Goal: Information Seeking & Learning: Learn about a topic

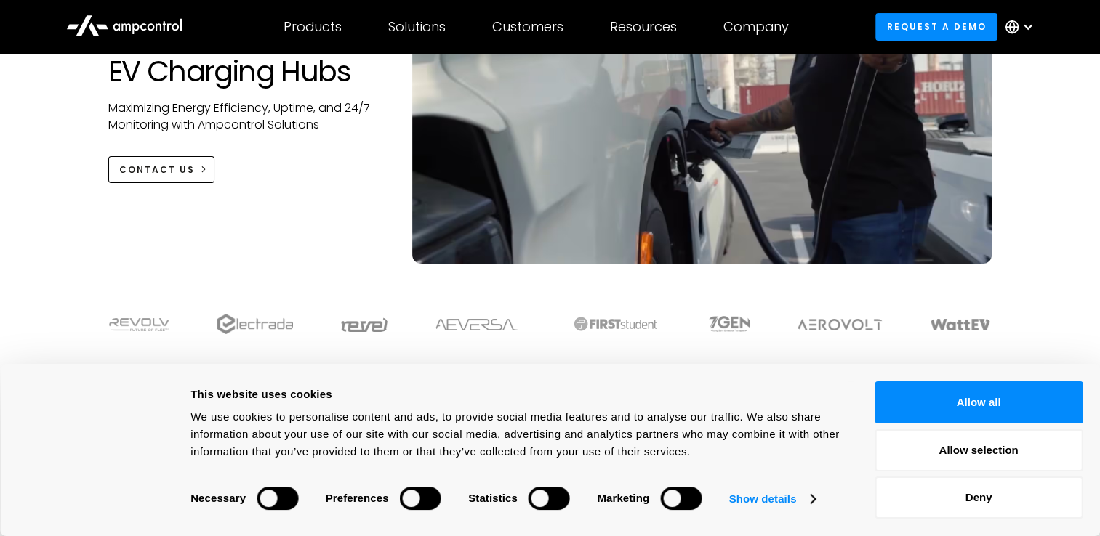
scroll to position [218, 0]
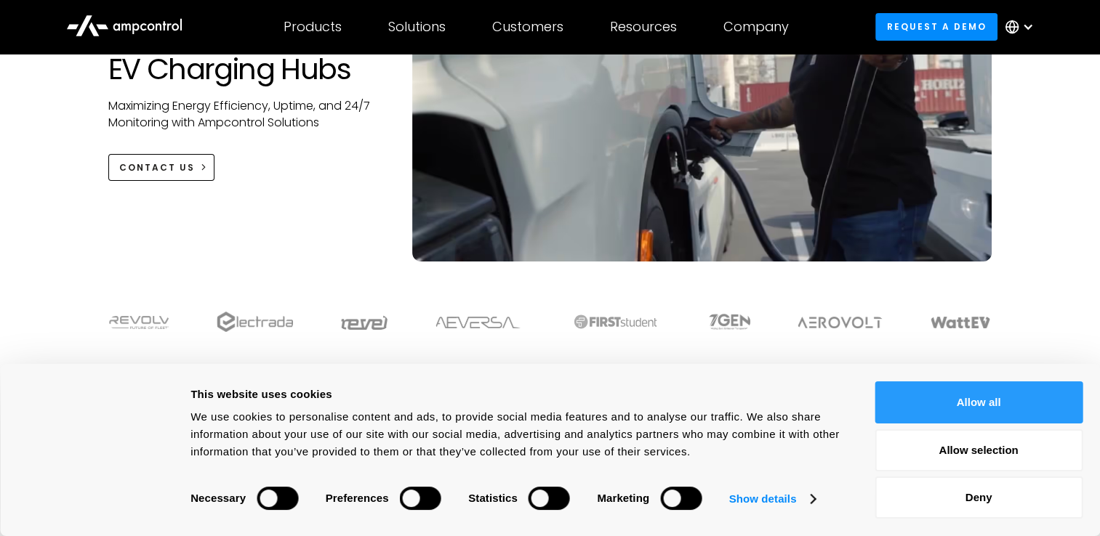
click at [984, 413] on button "Allow all" at bounding box center [978, 403] width 208 height 42
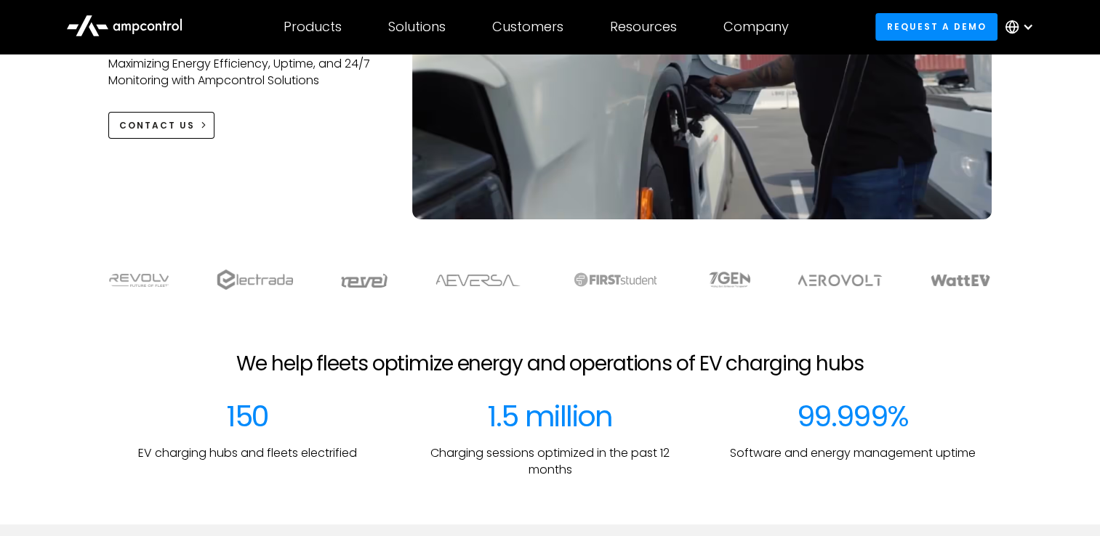
scroll to position [0, 0]
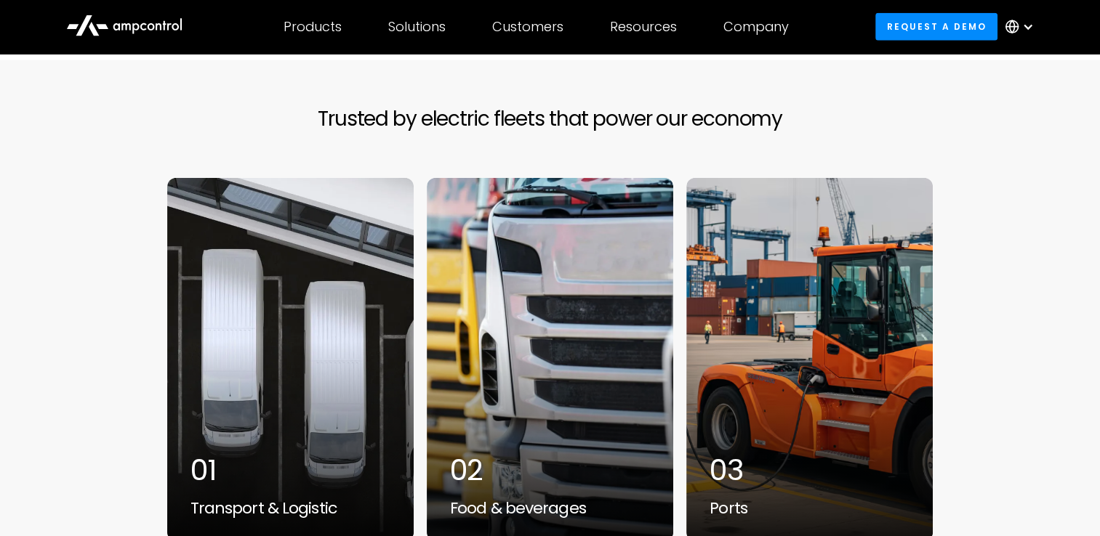
scroll to position [3707, 0]
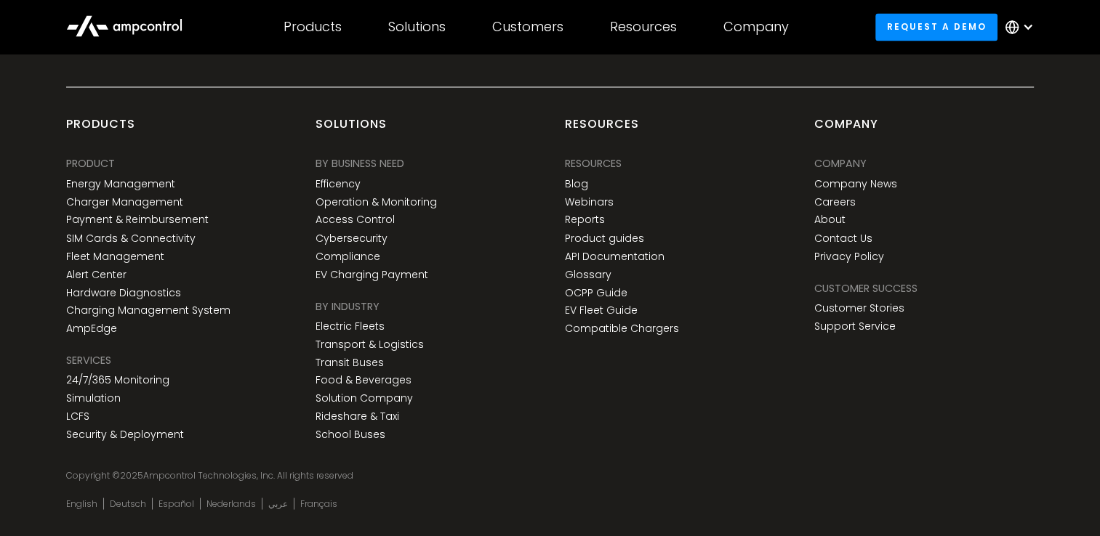
scroll to position [2518, 0]
